Goal: Transaction & Acquisition: Purchase product/service

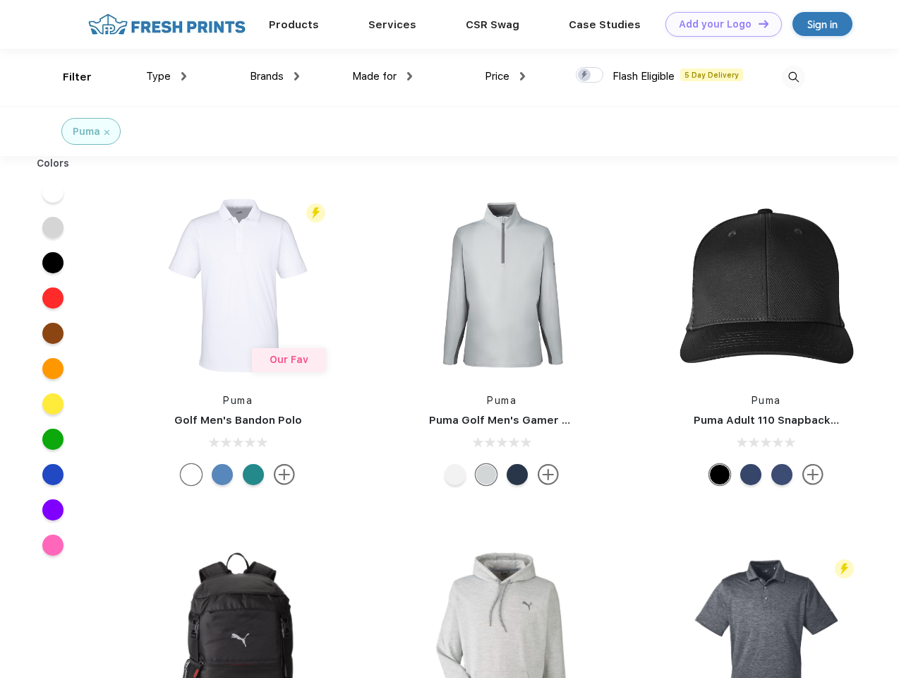
click at [718, 24] on link "Add your Logo Design Tool" at bounding box center [724, 24] width 116 height 25
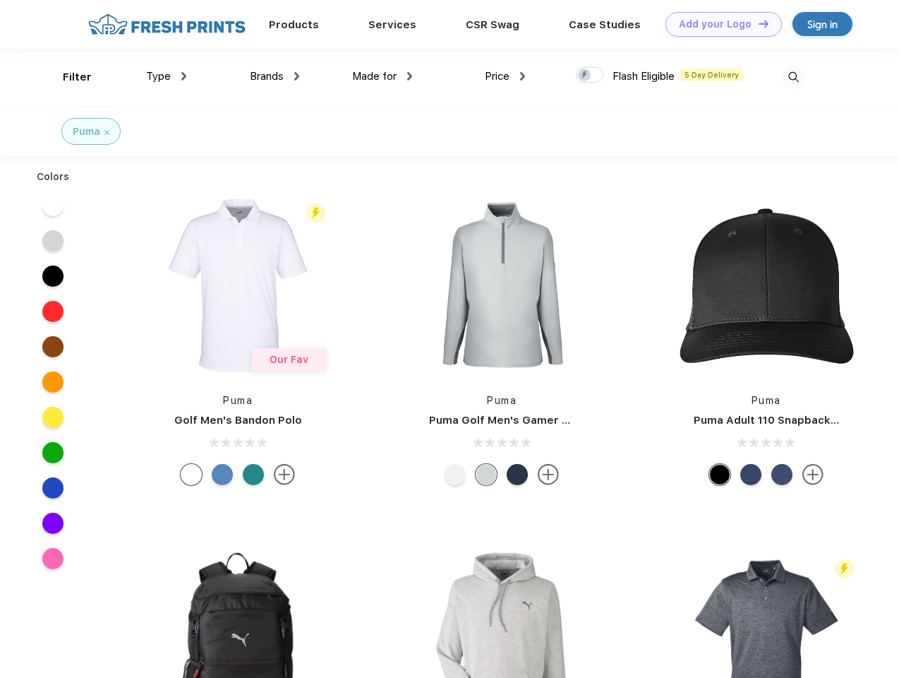
click at [0, 0] on div "Design Tool" at bounding box center [0, 0] width 0 height 0
click at [757, 23] on link "Add your Logo Design Tool" at bounding box center [724, 24] width 116 height 25
click at [68, 77] on div "Filter" at bounding box center [77, 77] width 29 height 16
click at [167, 76] on span "Type" at bounding box center [158, 76] width 25 height 13
click at [275, 76] on span "Brands" at bounding box center [267, 76] width 34 height 13
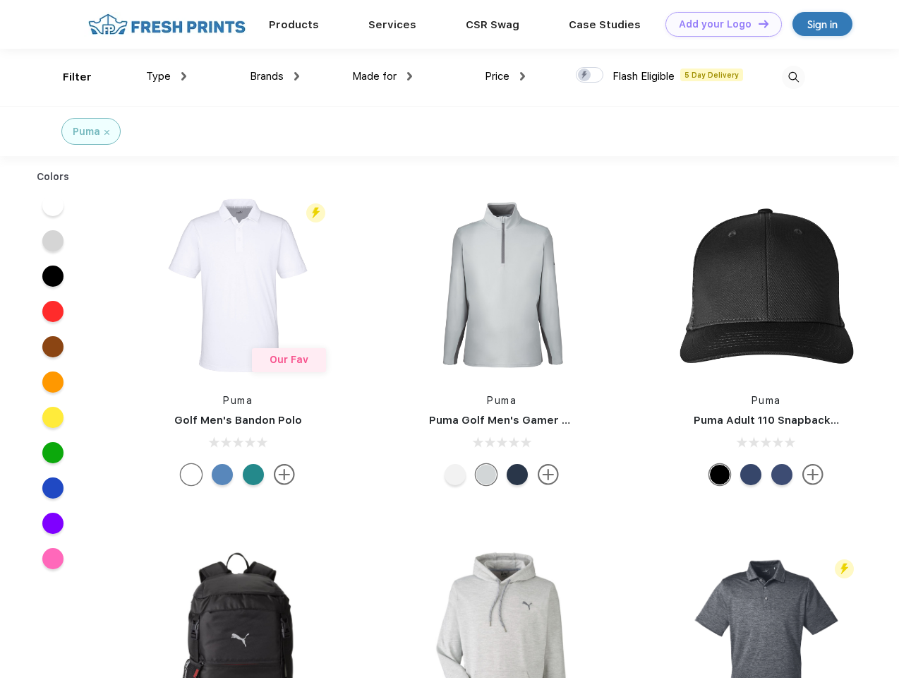
click at [383, 76] on span "Made for" at bounding box center [374, 76] width 44 height 13
click at [505, 76] on span "Price" at bounding box center [497, 76] width 25 height 13
click at [590, 76] on div at bounding box center [590, 75] width 28 height 16
click at [585, 76] on input "checkbox" at bounding box center [580, 70] width 9 height 9
click at [793, 77] on img at bounding box center [793, 77] width 23 height 23
